Goal: Transaction & Acquisition: Book appointment/travel/reservation

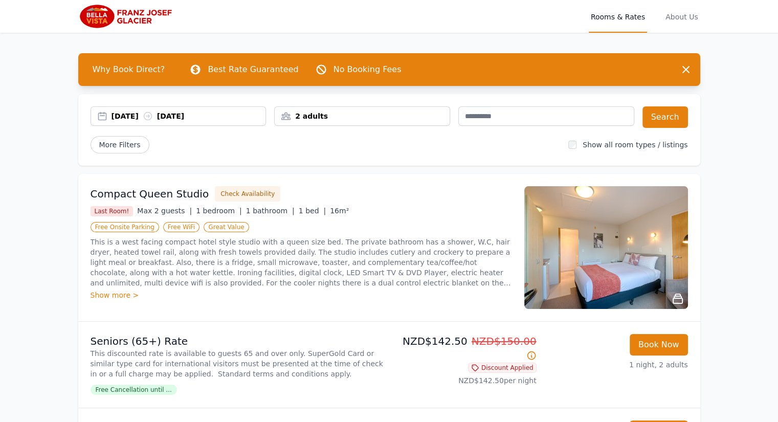
click at [130, 116] on div "[DATE] [DATE]" at bounding box center [188, 116] width 154 height 10
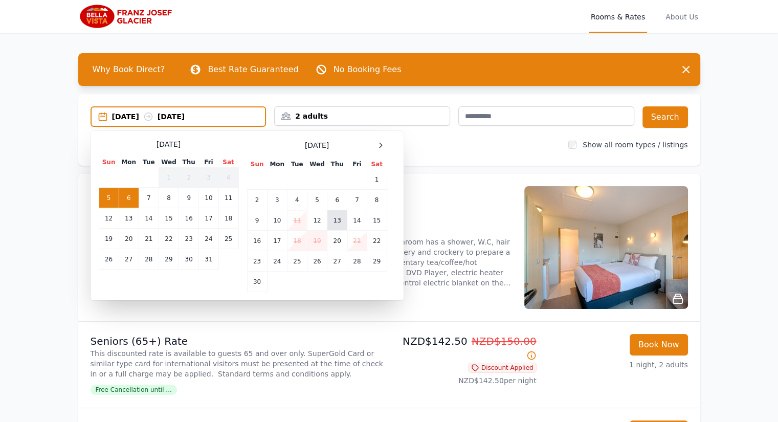
click at [344, 223] on td "13" at bounding box center [337, 220] width 20 height 20
click at [353, 220] on td "14" at bounding box center [356, 220] width 19 height 20
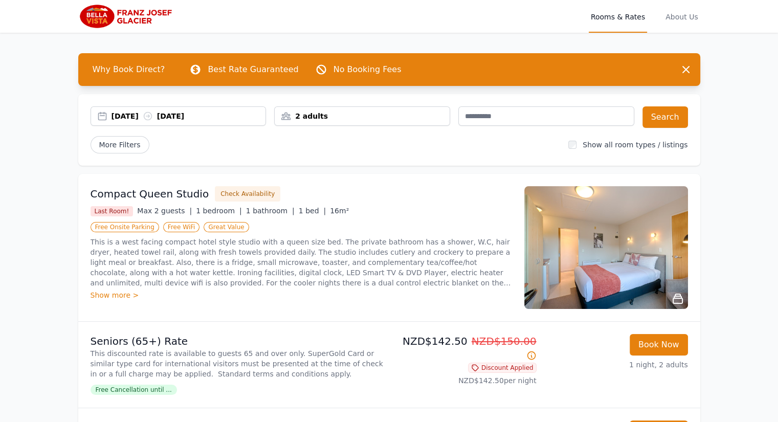
click at [358, 111] on div "2 adults" at bounding box center [362, 116] width 175 height 10
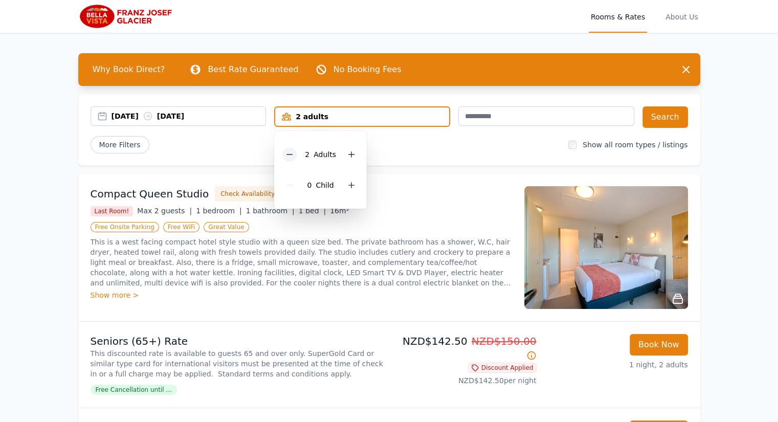
click at [292, 157] on icon at bounding box center [289, 154] width 8 height 8
click at [483, 139] on div "More Filters" at bounding box center [325, 144] width 470 height 17
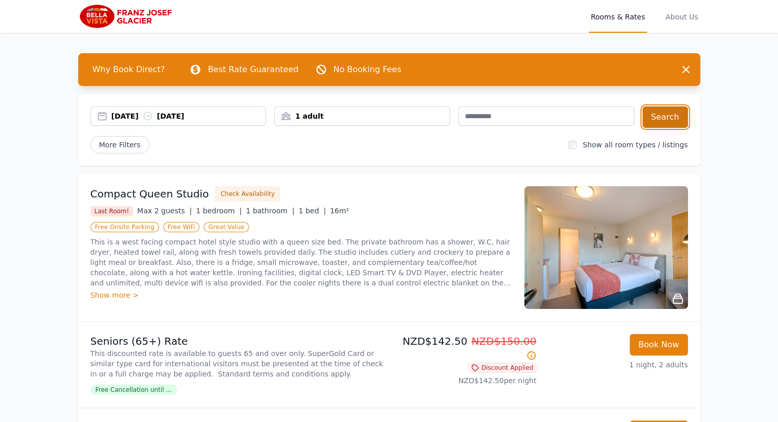
click at [659, 116] on button "Search" at bounding box center [665, 116] width 46 height 21
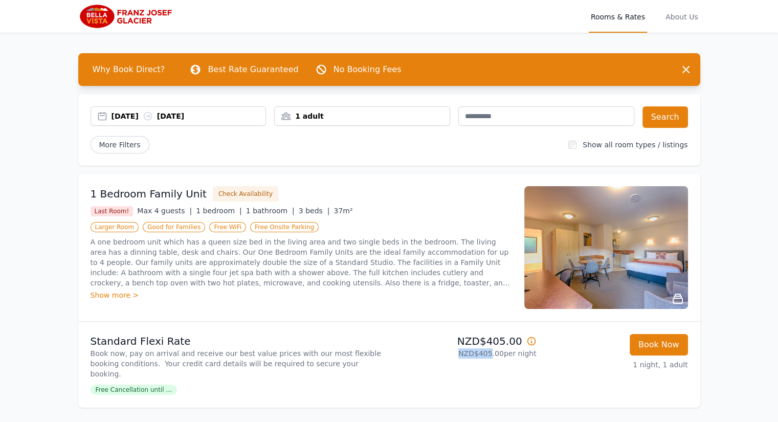
drag, startPoint x: 494, startPoint y: 348, endPoint x: 525, endPoint y: 347, distance: 31.2
click at [525, 347] on div "NZD$405.00 NZD$405.00 per night" at bounding box center [464, 364] width 143 height 61
click at [353, 301] on div "1 Bedroom Family Unit Check Availability Last Room! Max 4 guests | 1 bedroom | …" at bounding box center [300, 247] width 421 height 123
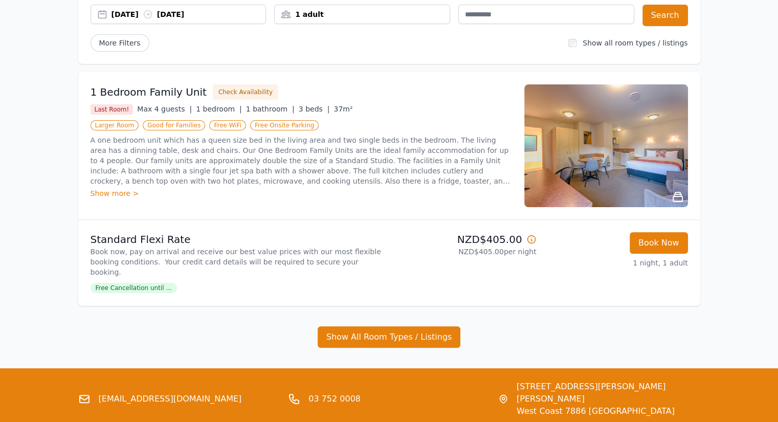
scroll to position [102, 0]
drag, startPoint x: 466, startPoint y: 243, endPoint x: 533, endPoint y: 256, distance: 68.3
click at [533, 256] on div "NZD$405.00 NZD$405.00 per night" at bounding box center [464, 262] width 143 height 61
click at [560, 270] on div "Book Now 1 night, 1 adult" at bounding box center [616, 262] width 143 height 61
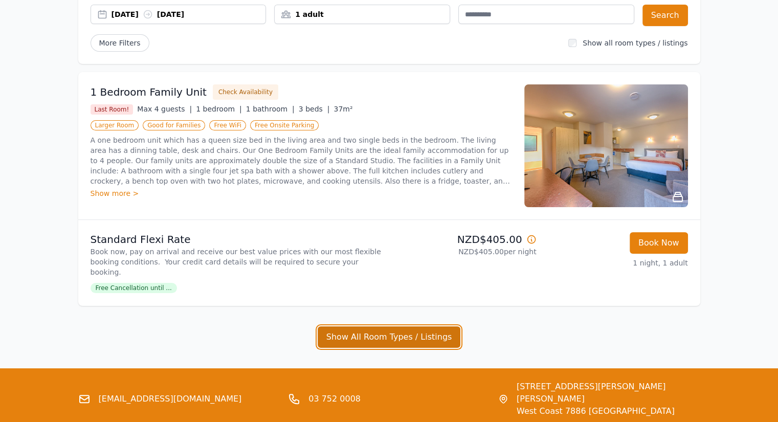
click at [414, 332] on button "Show All Room Types / Listings" at bounding box center [389, 336] width 143 height 21
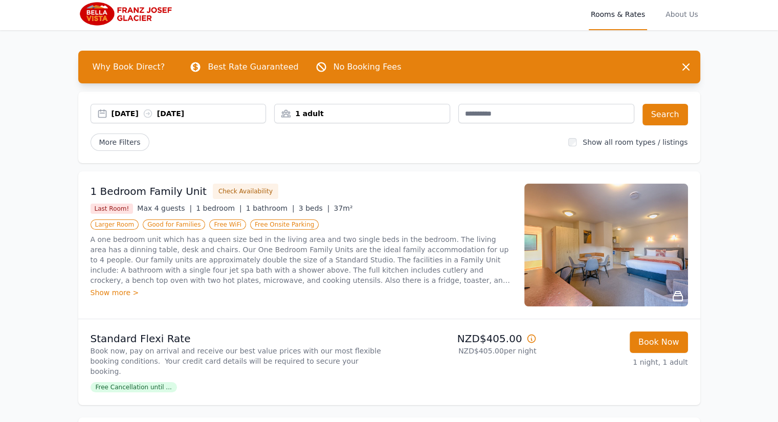
scroll to position [0, 0]
